Goal: Information Seeking & Learning: Learn about a topic

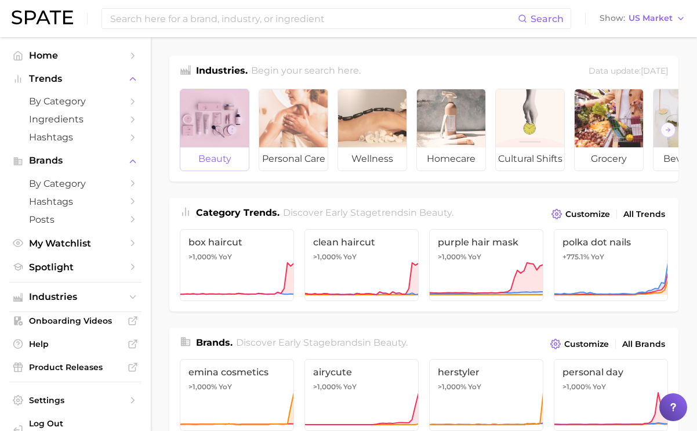
click at [222, 126] on div at bounding box center [214, 118] width 68 height 58
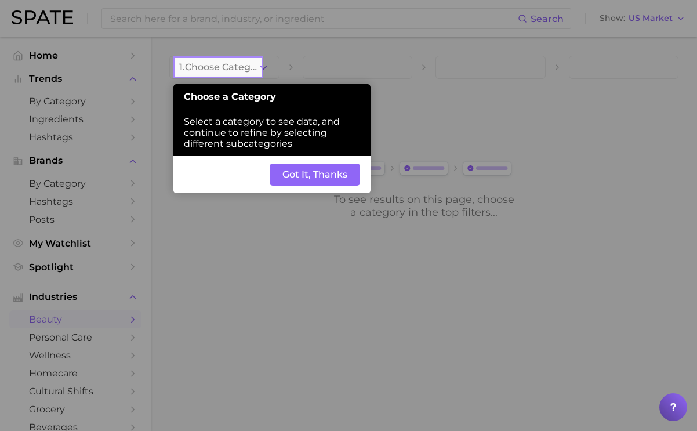
click at [300, 175] on button "Got It, Thanks" at bounding box center [315, 175] width 91 height 22
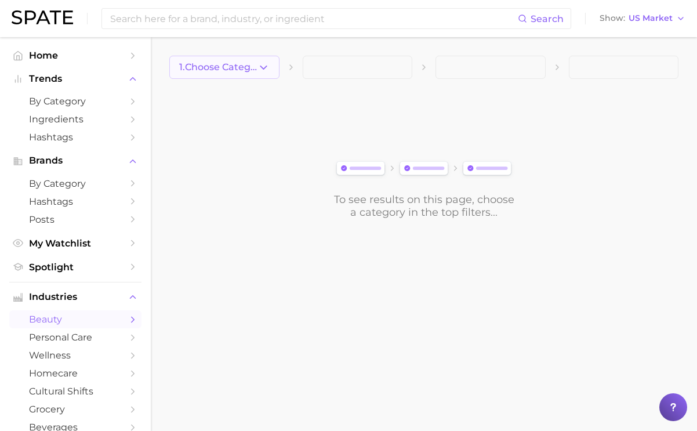
click at [259, 62] on icon "button" at bounding box center [264, 68] width 12 height 12
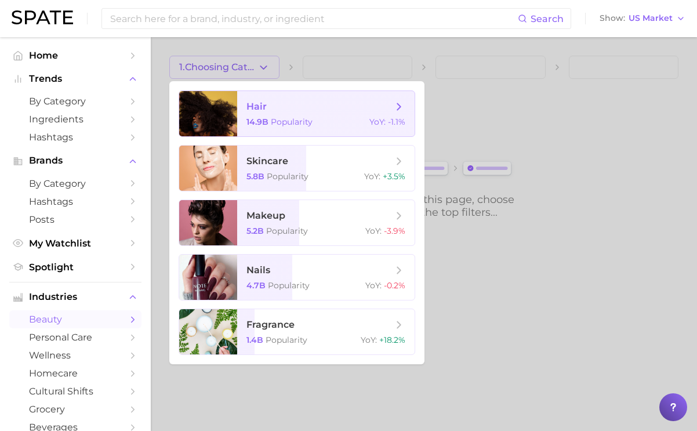
click at [285, 122] on span "Popularity" at bounding box center [292, 122] width 42 height 10
